Goal: Information Seeking & Learning: Understand process/instructions

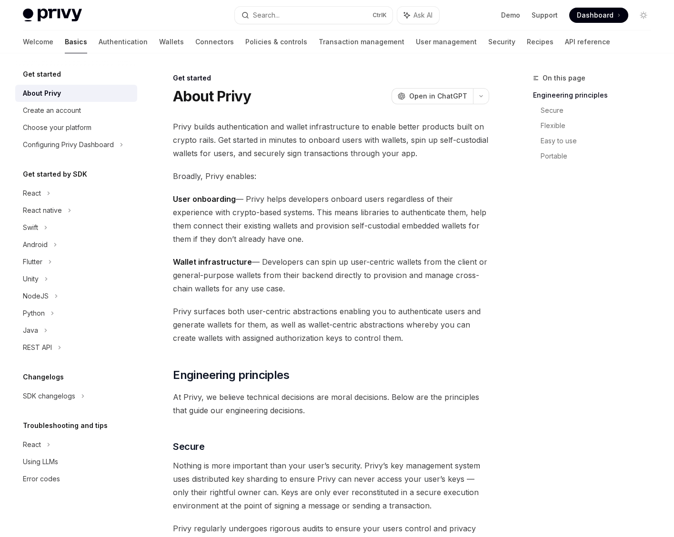
type textarea "*"
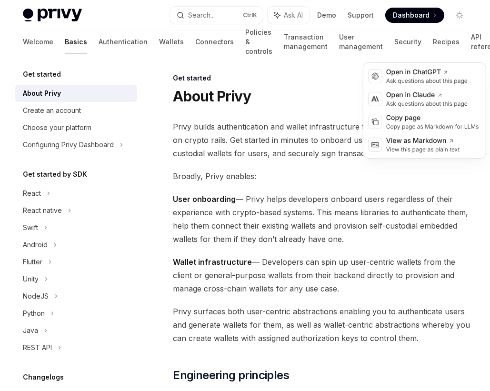
click at [459, 94] on icon "button" at bounding box center [464, 96] width 11 height 4
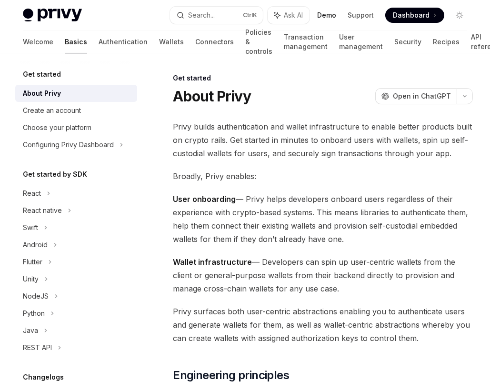
click at [336, 10] on link "Demo" at bounding box center [326, 15] width 19 height 10
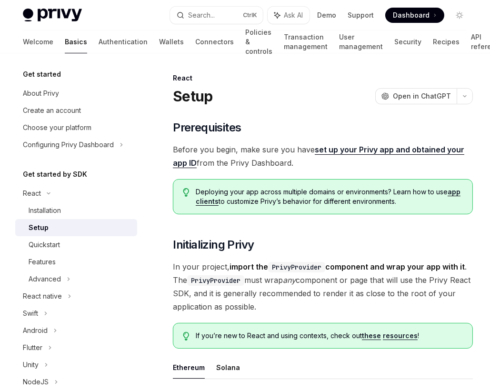
copy span "privy"
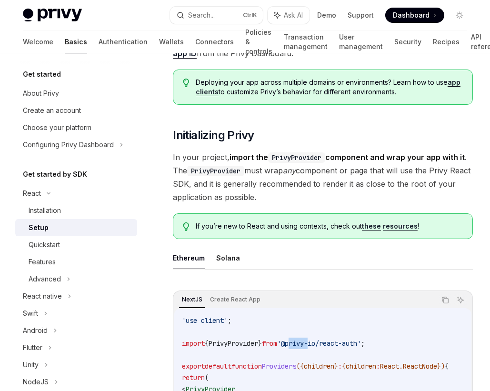
scroll to position [65, 0]
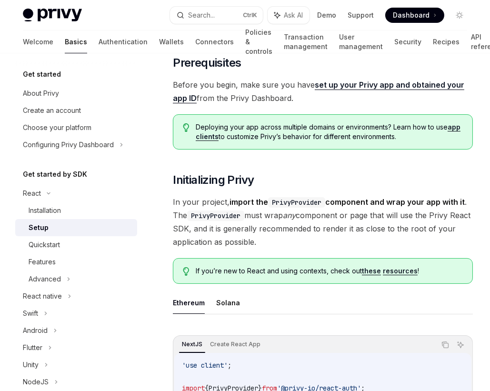
copy span "clientId"
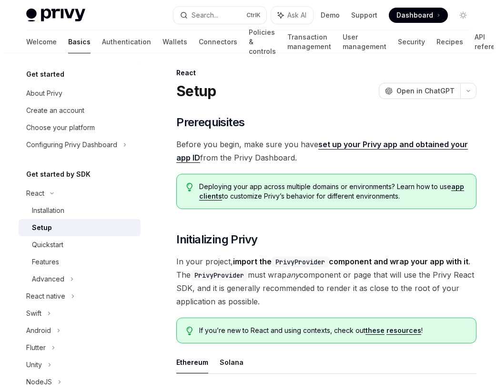
scroll to position [0, 0]
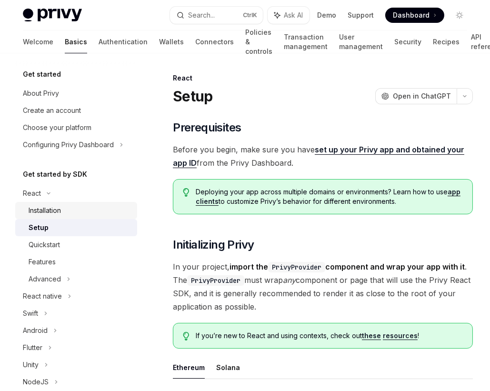
click at [61, 205] on div "Installation" at bounding box center [45, 210] width 32 height 11
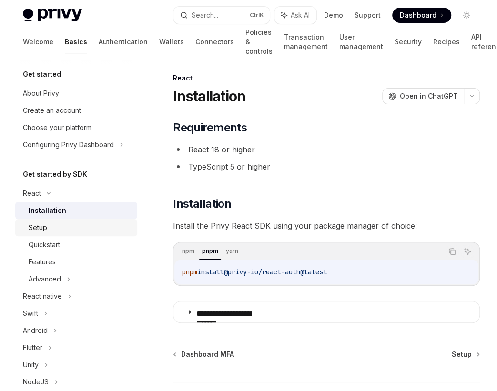
click at [86, 222] on div "Setup" at bounding box center [80, 227] width 103 height 11
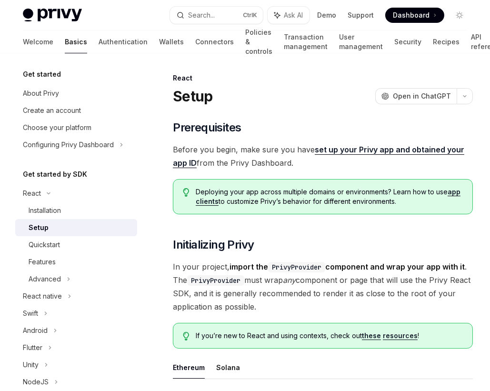
drag, startPoint x: 211, startPoint y: 302, endPoint x: 259, endPoint y: 301, distance: 48.1
drag, startPoint x: 261, startPoint y: 302, endPoint x: 214, endPoint y: 303, distance: 47.6
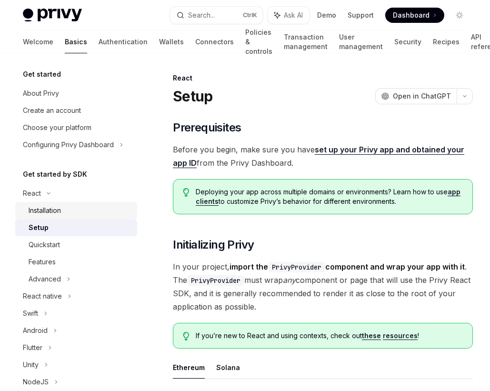
click at [84, 205] on div "Installation" at bounding box center [80, 210] width 103 height 11
type textarea "*"
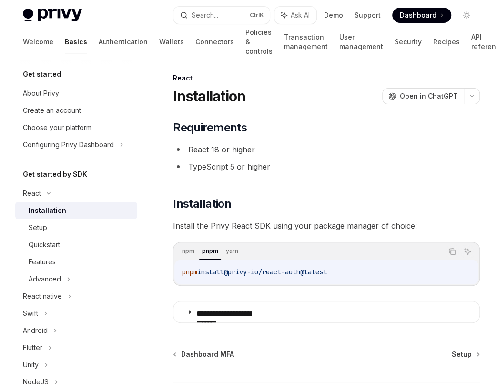
drag, startPoint x: 249, startPoint y: 157, endPoint x: 183, endPoint y: 159, distance: 66.7
click at [183, 266] on code "pnpm install @privy-io/react-auth@latest" at bounding box center [326, 271] width 288 height 11
copy span "@privy-io/react-auth@latest"
click at [252, 266] on code "pnpm install @privy-io/react-auth@latest" at bounding box center [326, 271] width 288 height 11
drag, startPoint x: 250, startPoint y: 156, endPoint x: 181, endPoint y: 157, distance: 69.0
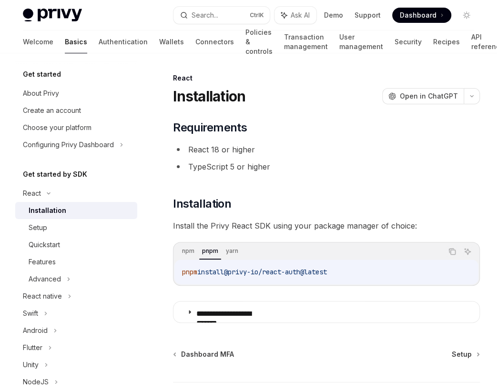
click at [182, 266] on code "pnpm install @privy-io/react-auth@latest" at bounding box center [326, 271] width 288 height 11
copy span "@privy-io/react-auth@latest"
